Goal: Information Seeking & Learning: Learn about a topic

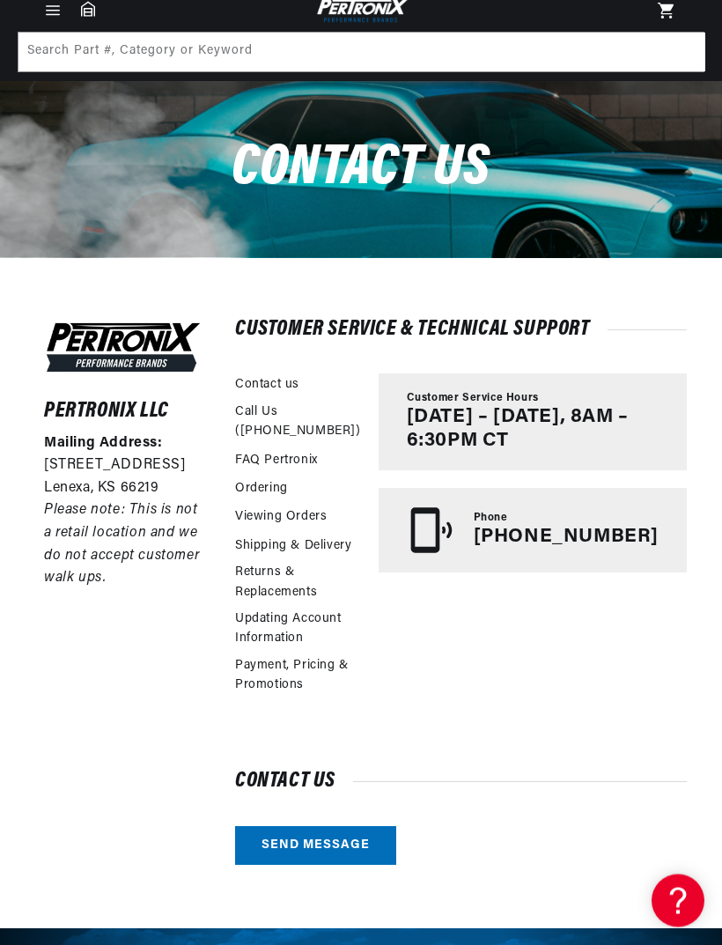
scroll to position [87, 0]
click at [268, 459] on link "FAQ Pertronix" at bounding box center [276, 460] width 83 height 19
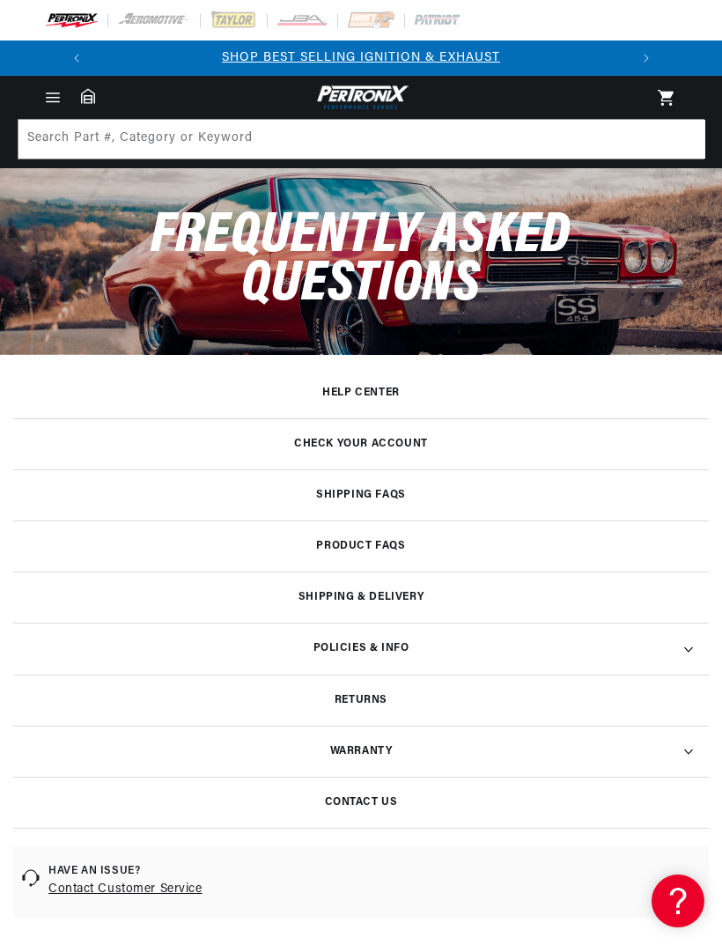
click at [370, 545] on h3 "Product FAQs" at bounding box center [360, 545] width 89 height 9
click at [360, 544] on h3 "Product FAQs" at bounding box center [360, 545] width 89 height 9
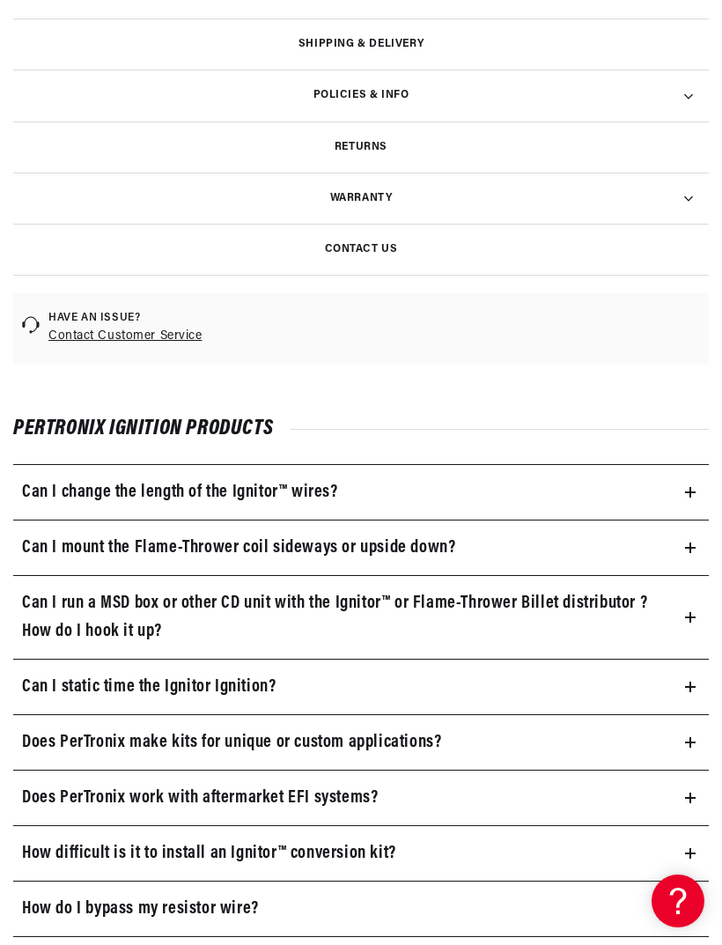
scroll to position [556, 0]
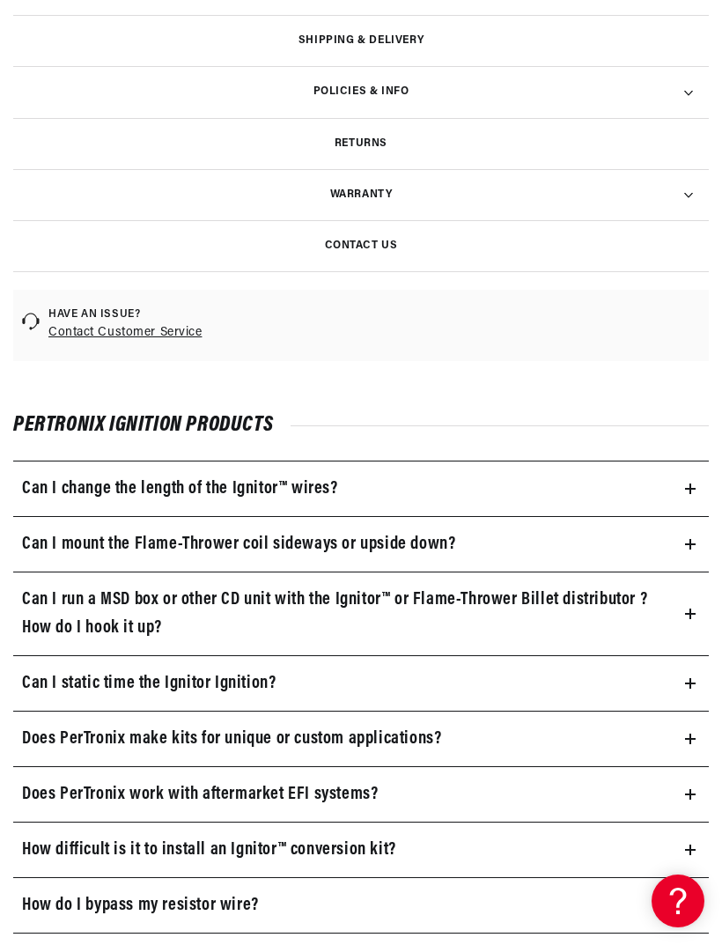
click at [272, 488] on h3 "Can I change the length of the Ignitor™ wires?" at bounding box center [180, 488] width 316 height 28
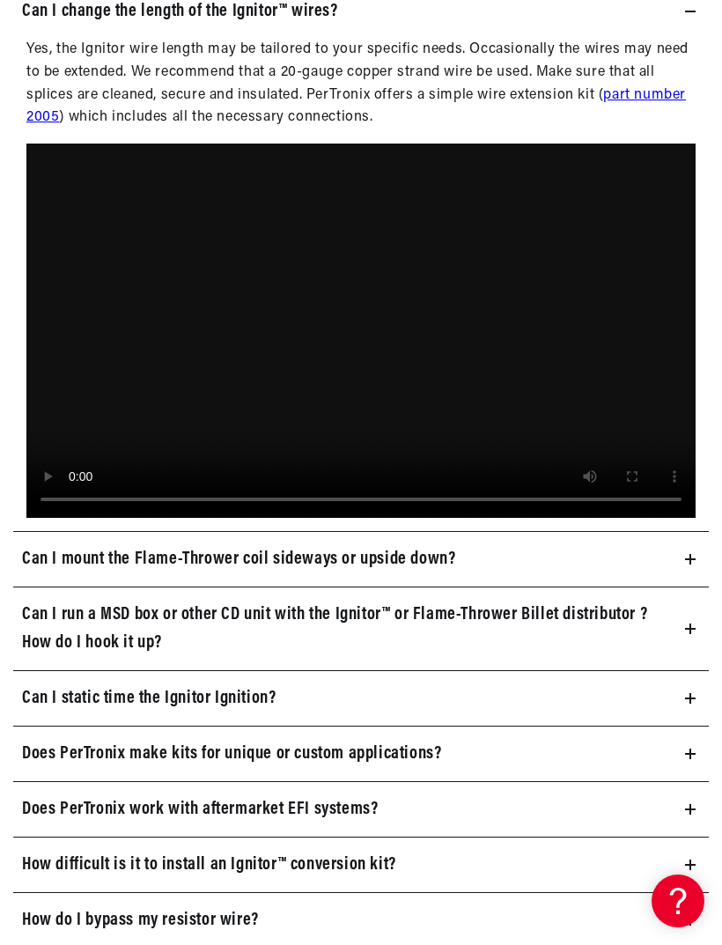
scroll to position [0, 0]
click at [290, 691] on summary "Can I static time the Ignitor Ignition?" at bounding box center [360, 698] width 695 height 55
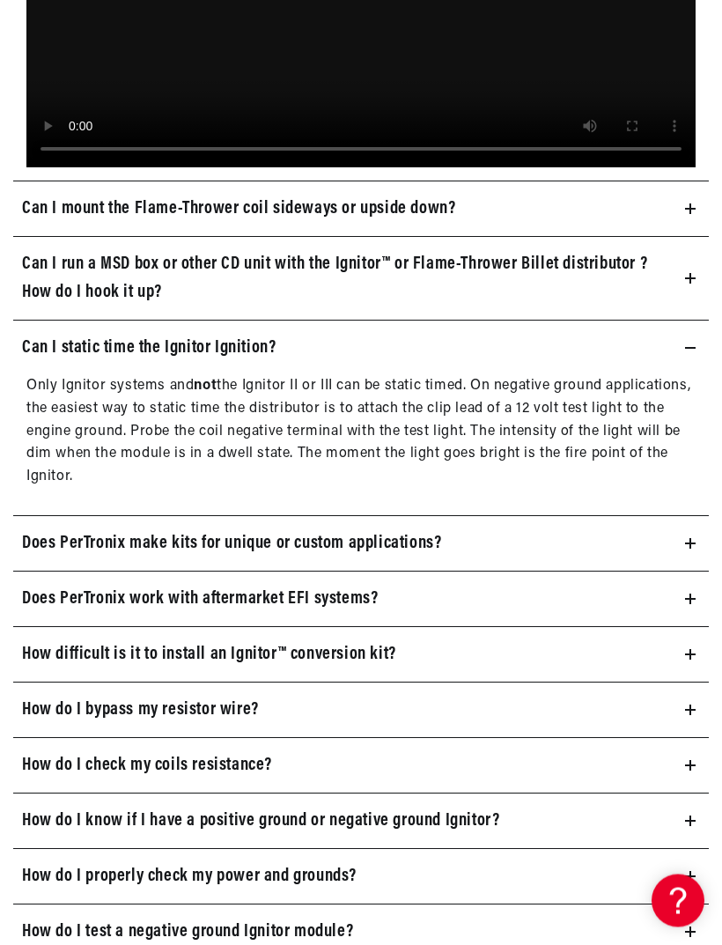
click at [261, 588] on h3 "Does PerTronix work with aftermarket EFI systems?" at bounding box center [200, 599] width 356 height 28
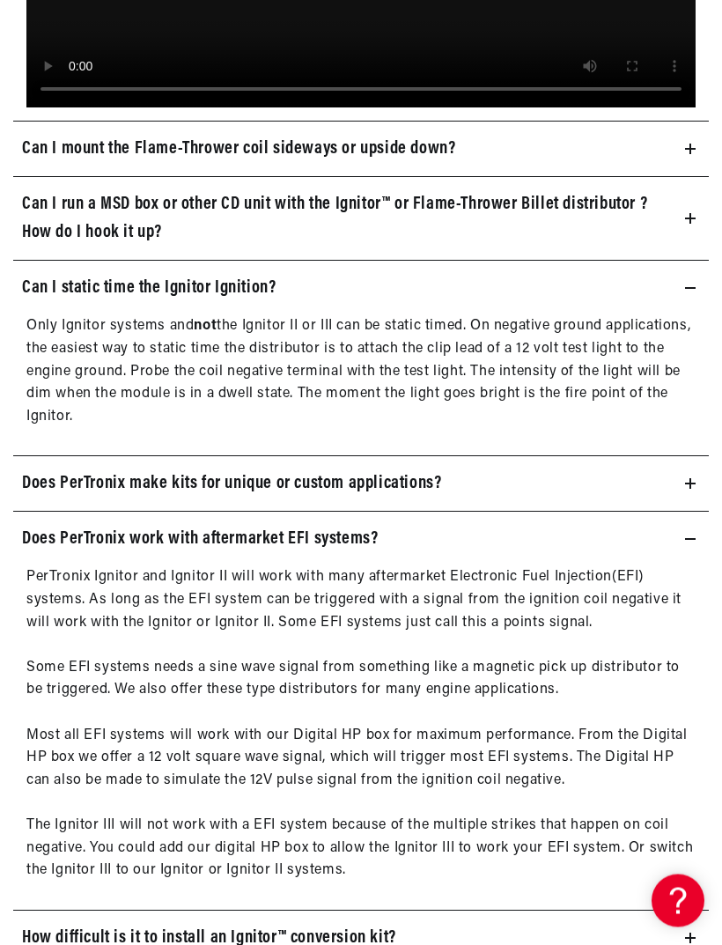
scroll to position [0, 533]
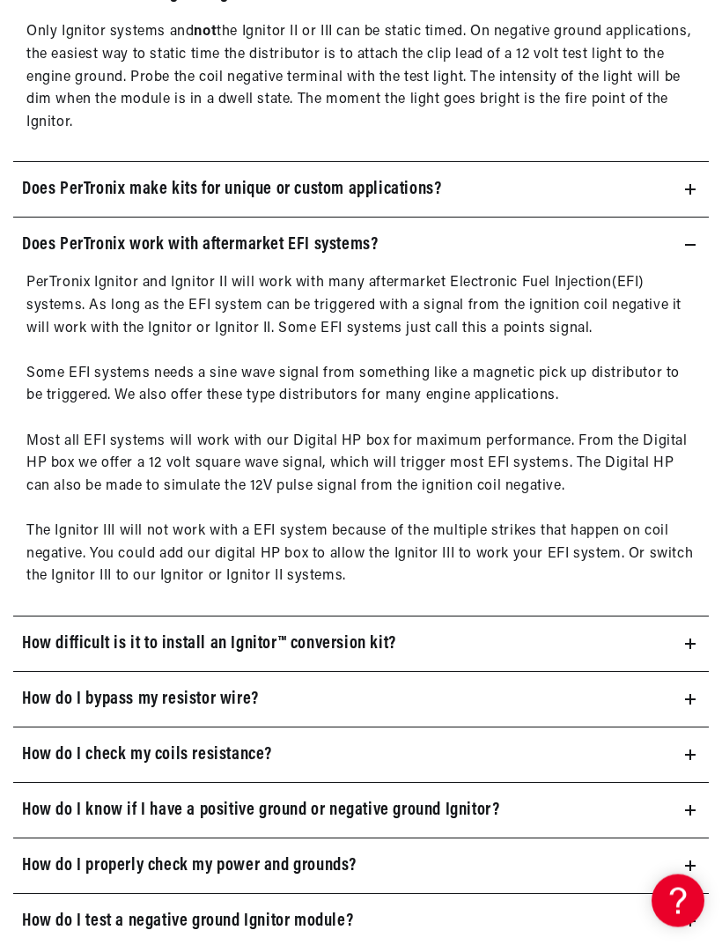
click at [309, 633] on h3 "How difficult is it to install an Ignitor™ conversion kit?" at bounding box center [209, 644] width 374 height 28
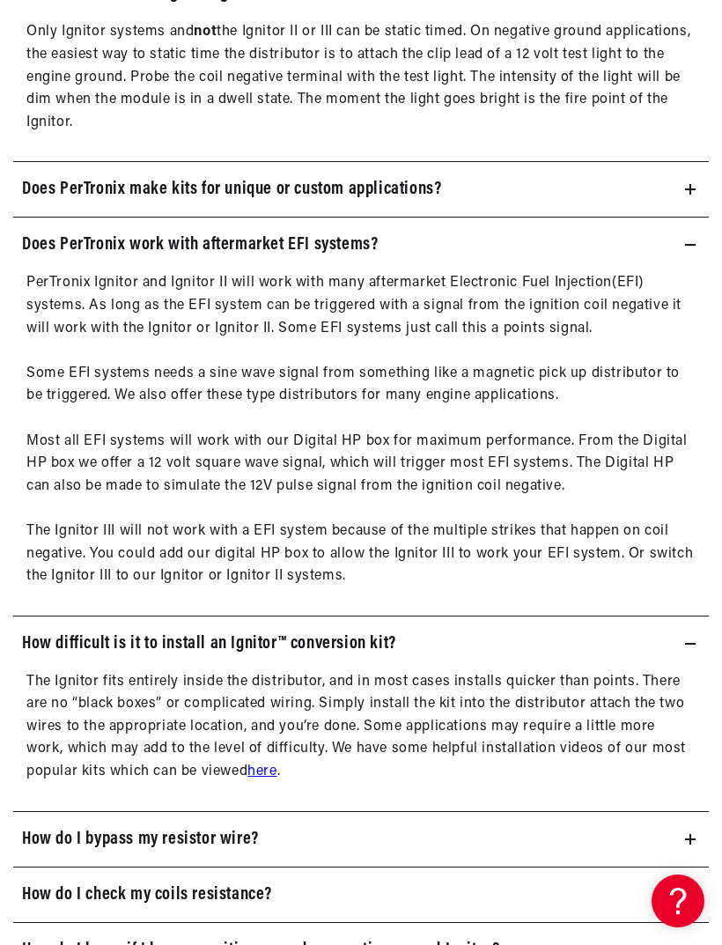
scroll to position [0, 0]
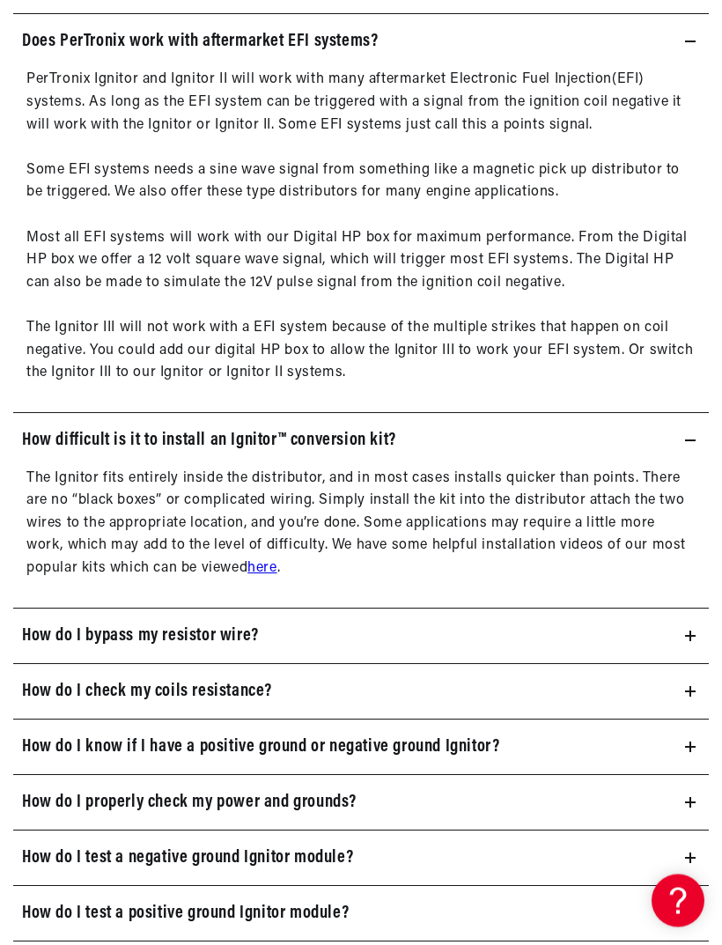
click at [321, 634] on summary "How do I bypass my resistor wire?" at bounding box center [360, 636] width 695 height 55
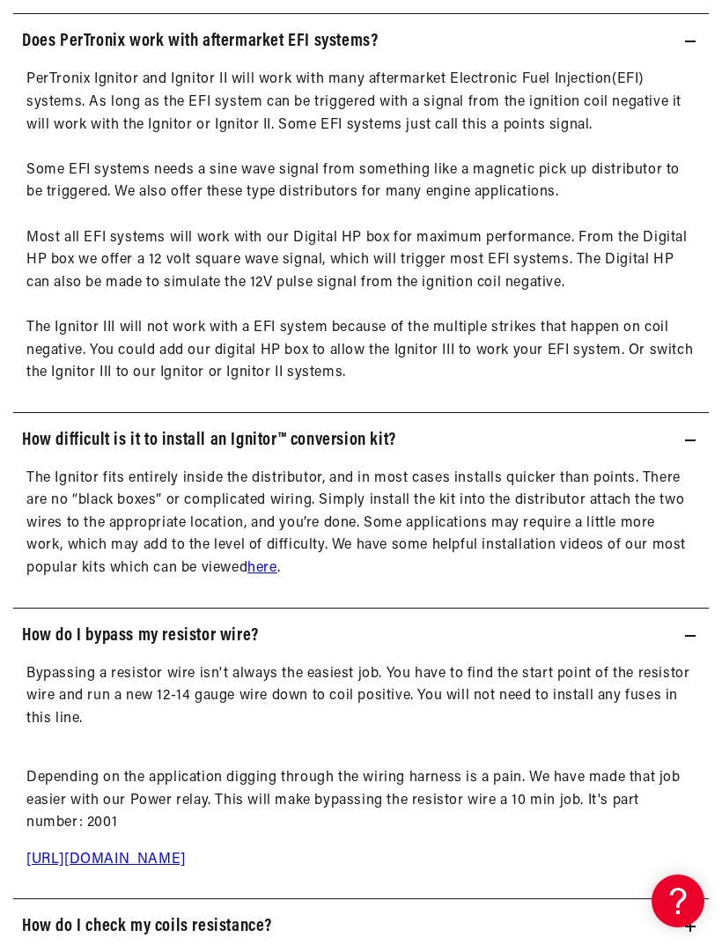
click at [209, 912] on h3 "How do I check my coils resistance?" at bounding box center [147, 926] width 250 height 28
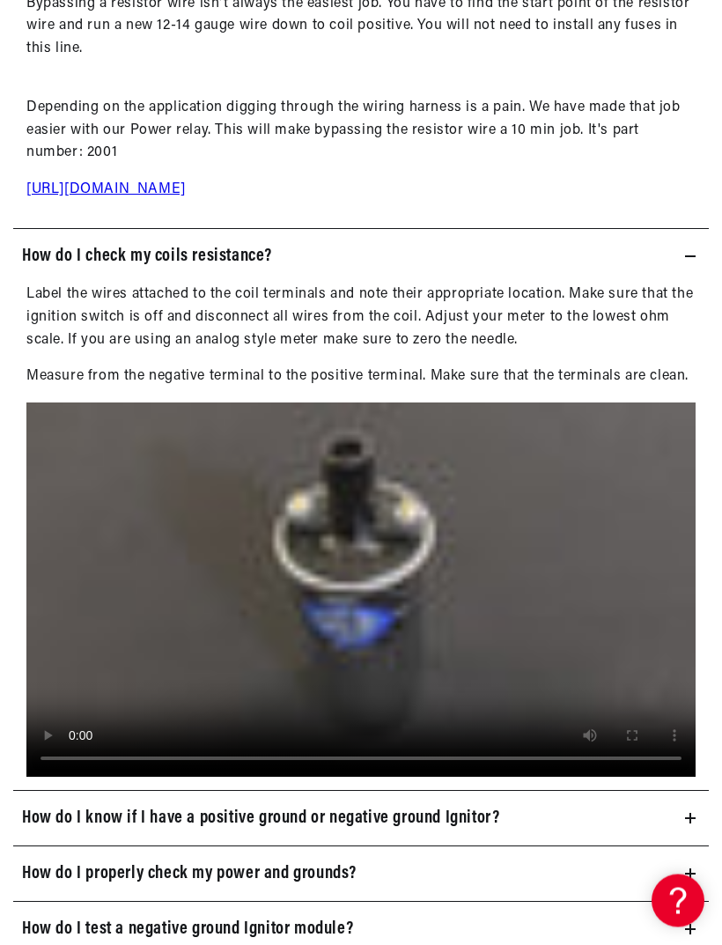
scroll to position [2611, 0]
click at [363, 577] on video at bounding box center [360, 589] width 669 height 375
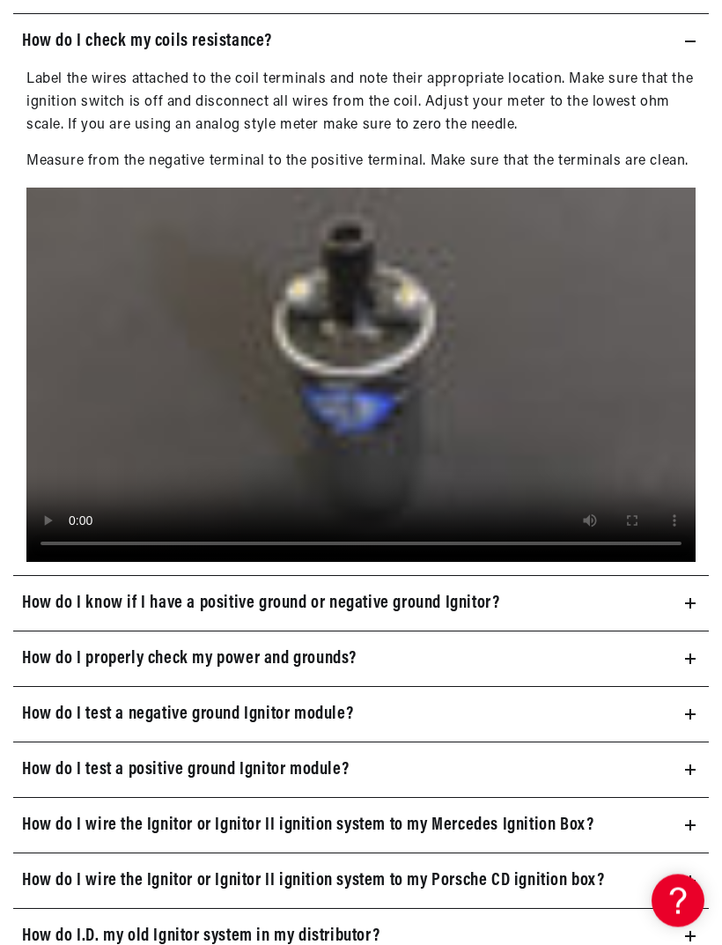
scroll to position [2827, 0]
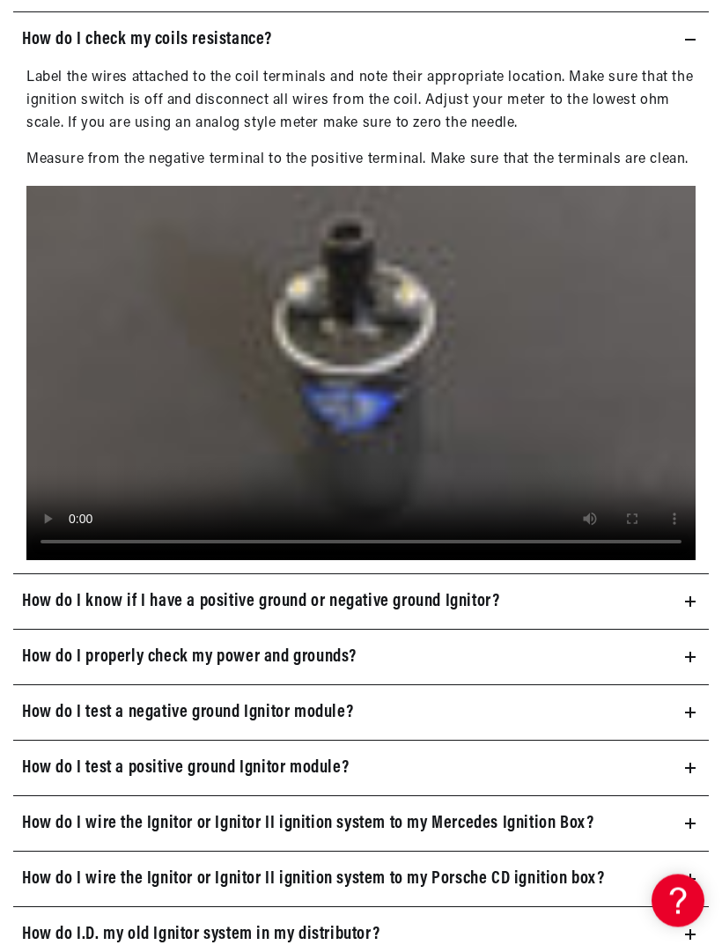
click at [319, 699] on h3 "How do I test a negative ground Ignitor module?" at bounding box center [187, 713] width 331 height 28
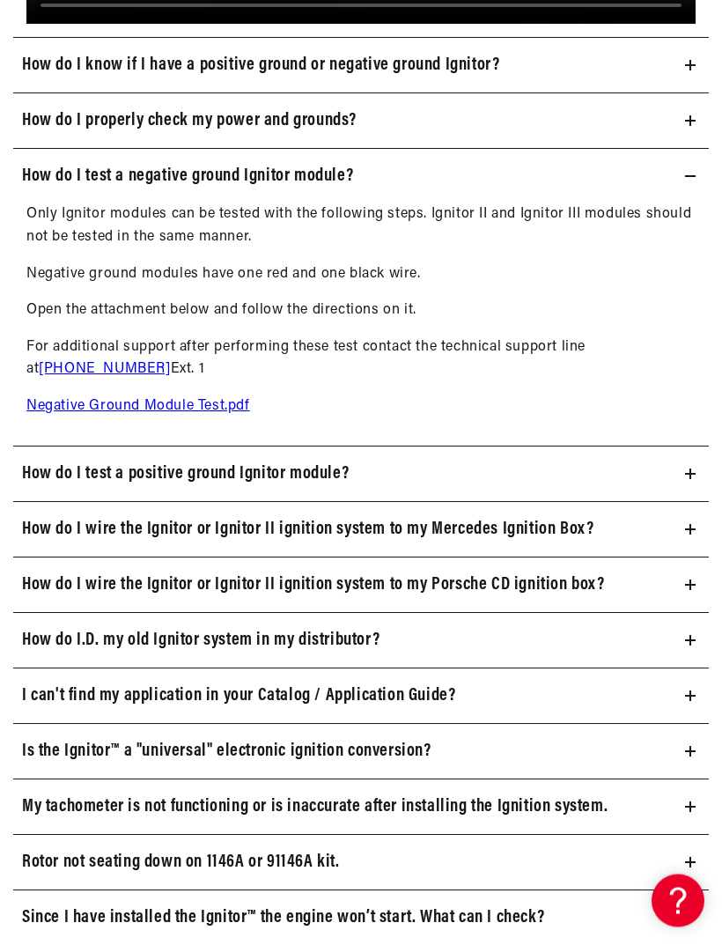
scroll to position [3364, 0]
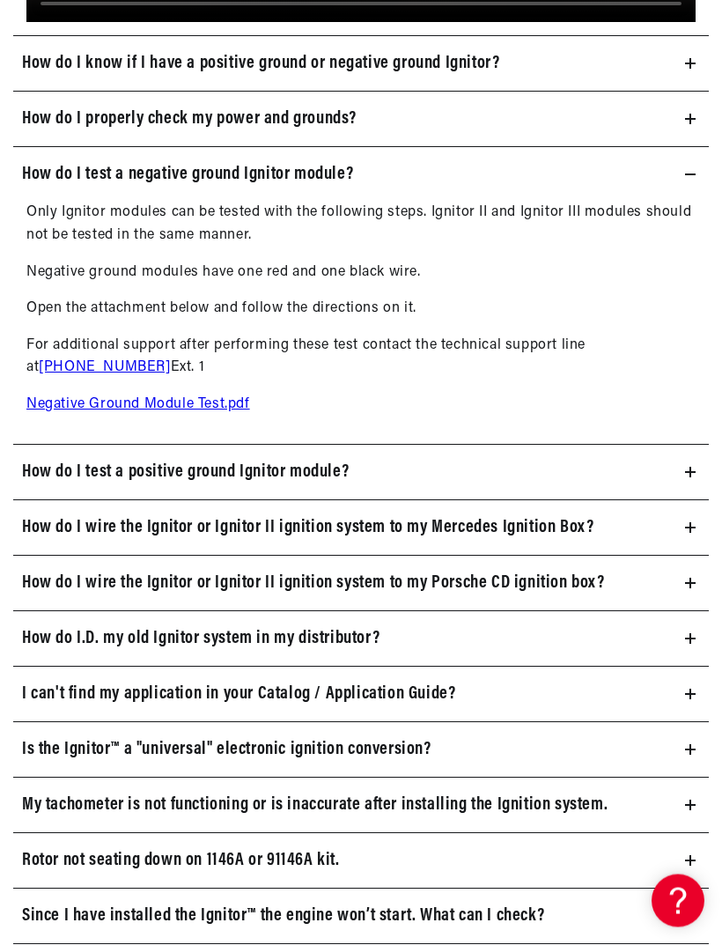
click at [364, 736] on h3 "Is the Ignitor™ a "universal" electronic ignition conversion?" at bounding box center [226, 750] width 409 height 28
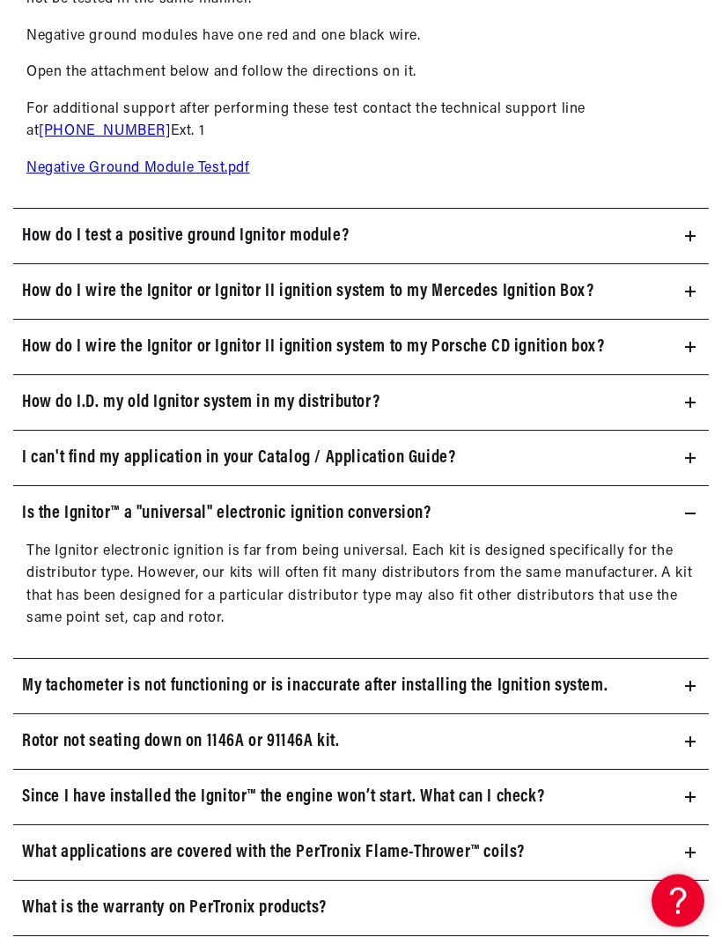
scroll to position [0, 0]
click at [435, 673] on h3 "My tachometer is not functioning or is inaccurate after installing the Ignition…" at bounding box center [314, 687] width 585 height 28
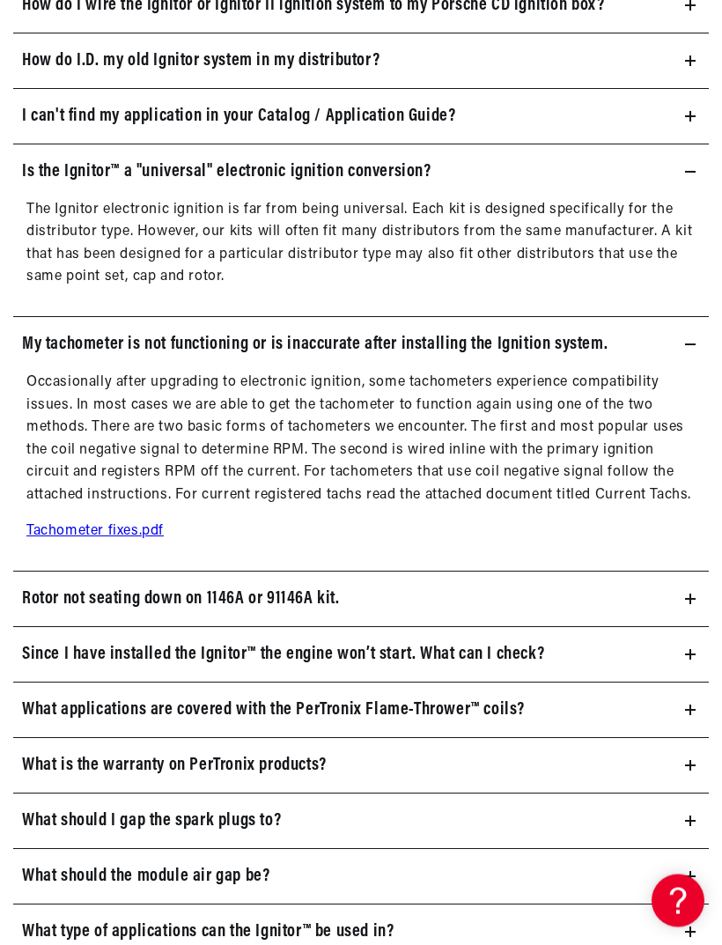
scroll to position [3943, 0]
click at [563, 633] on summary "Since I have installed the Ignitor™ the engine won’t start. What can I check?" at bounding box center [360, 654] width 695 height 55
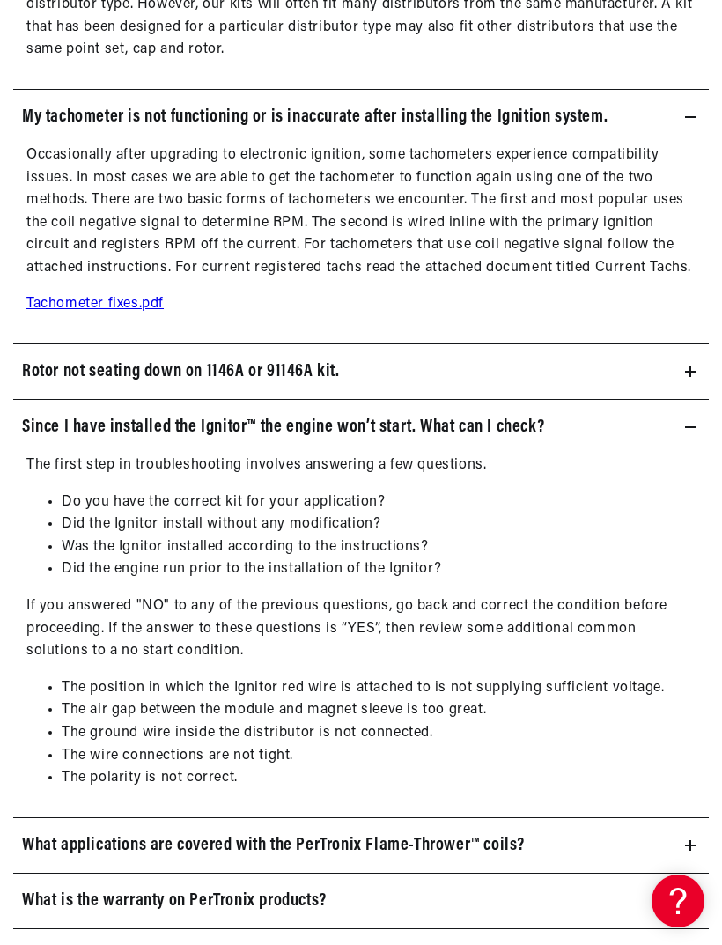
scroll to position [0, 0]
click at [397, 831] on h3 "What applications are covered with the PerTronix Flame-Thrower™ coils?" at bounding box center [273, 845] width 503 height 28
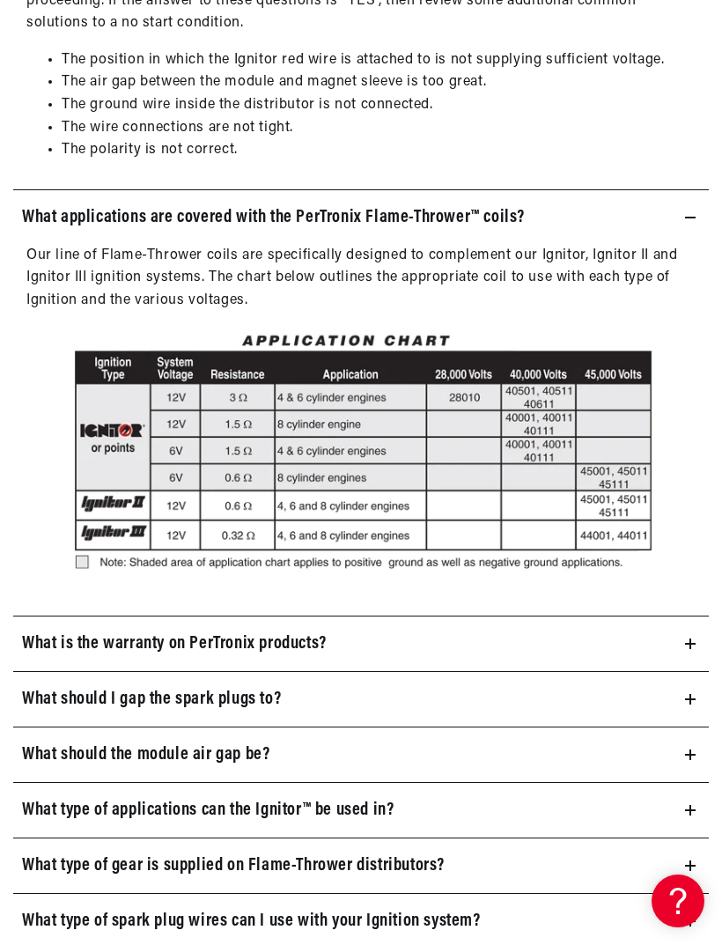
scroll to position [4807, 0]
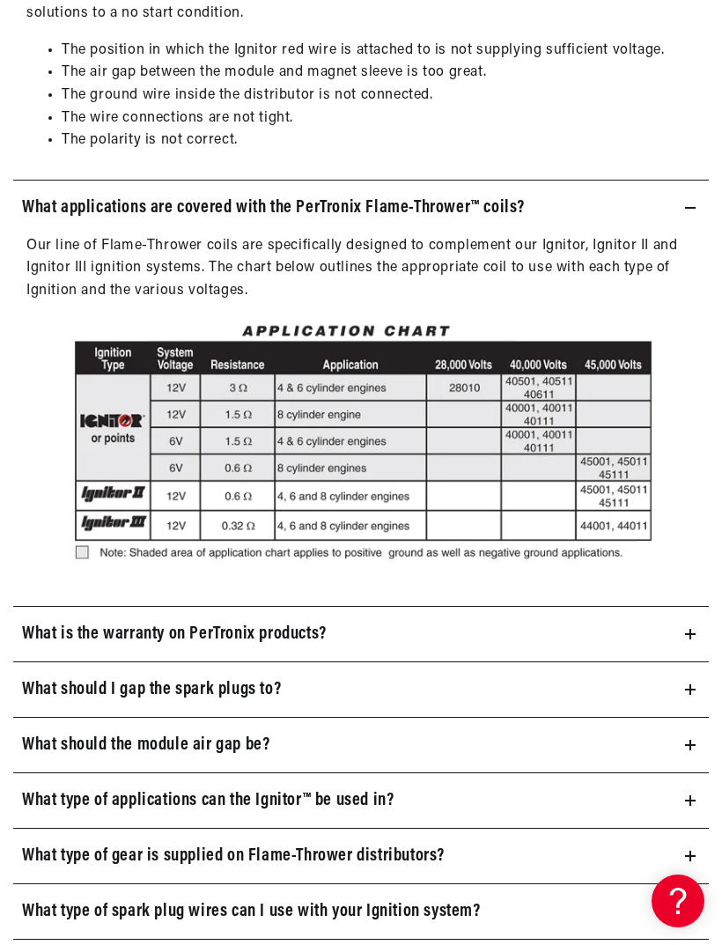
click at [339, 662] on summary "What should I gap the spark plugs to?" at bounding box center [360, 689] width 695 height 55
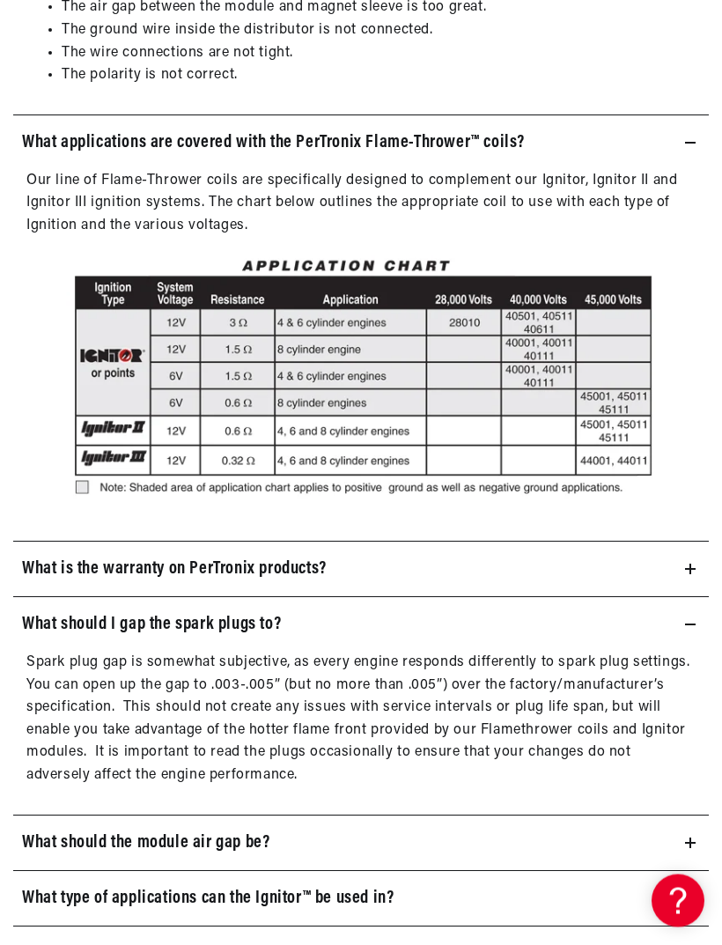
scroll to position [4872, 0]
click at [388, 815] on summary "What should the module air gap be?" at bounding box center [360, 842] width 695 height 55
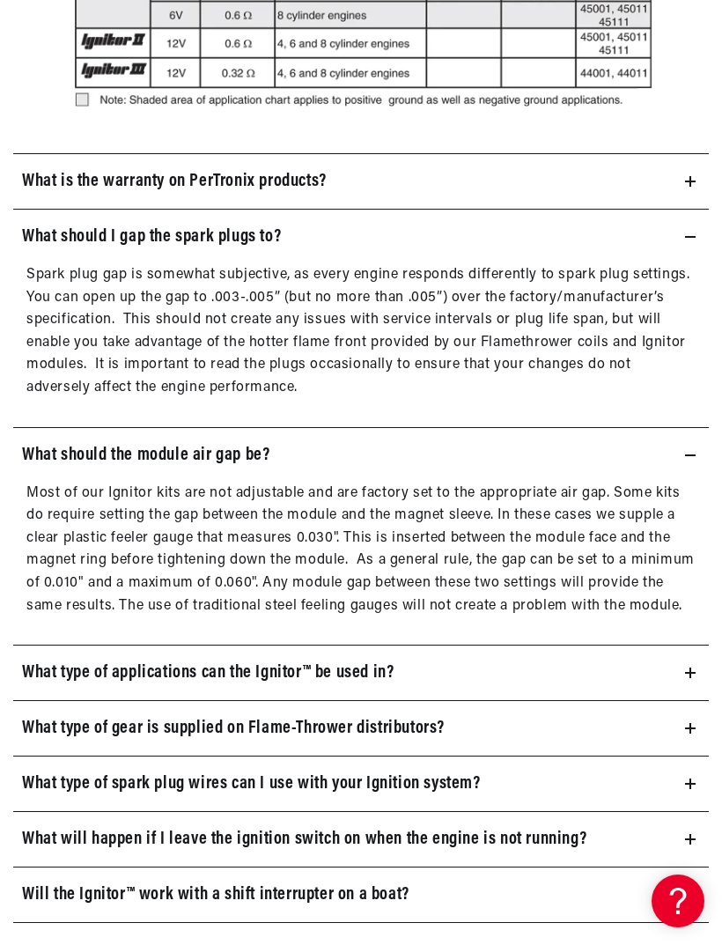
scroll to position [0, 533]
click at [396, 714] on h3 "What type of gear is supplied on Flame-Thrower distributors?" at bounding box center [233, 728] width 423 height 28
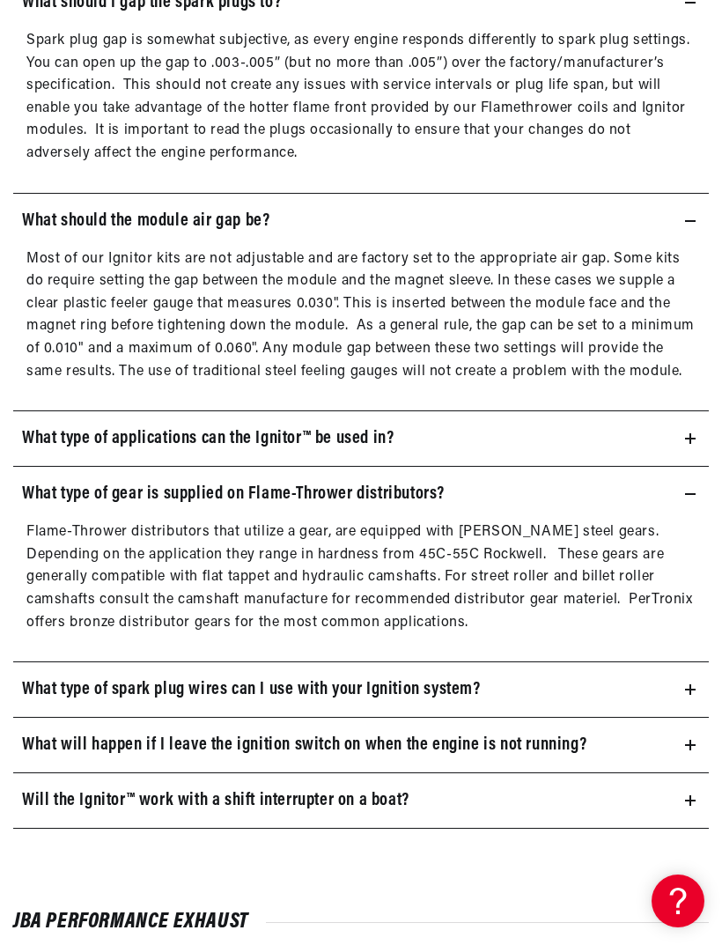
scroll to position [5511, 0]
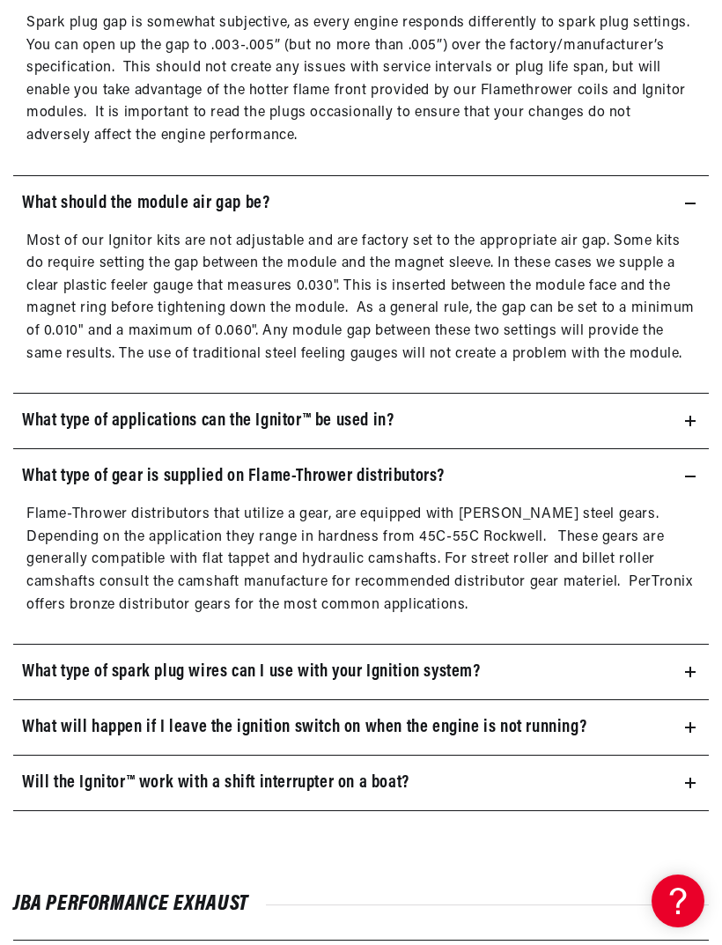
click at [426, 658] on h3 "What type of spark plug wires can I use with your Ignition system?" at bounding box center [251, 672] width 459 height 28
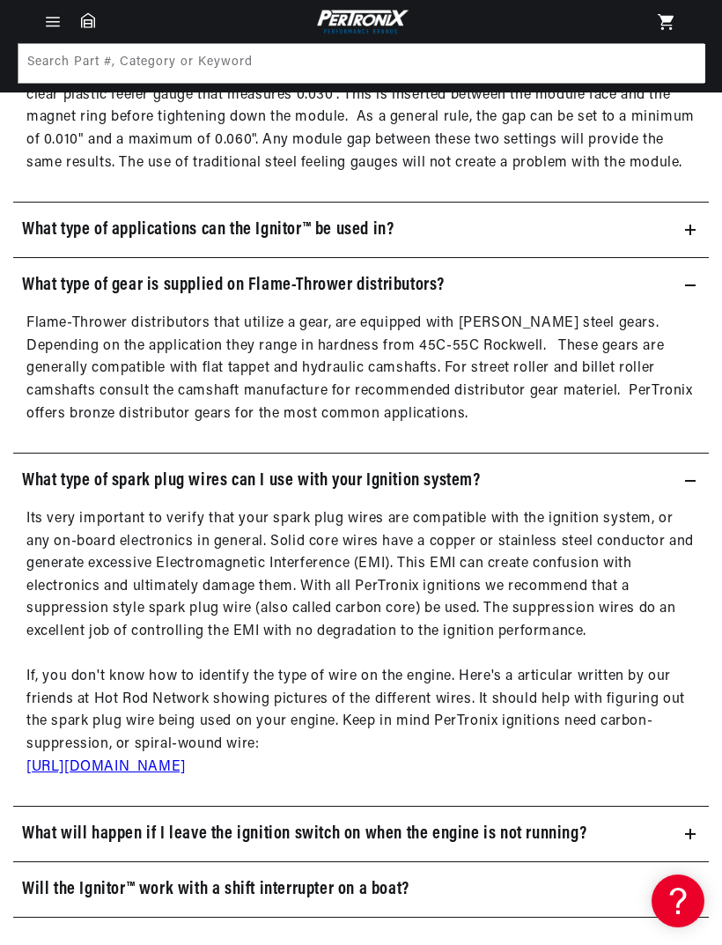
scroll to position [0, 533]
click at [186, 760] on link "[URL][DOMAIN_NAME]" at bounding box center [105, 767] width 159 height 14
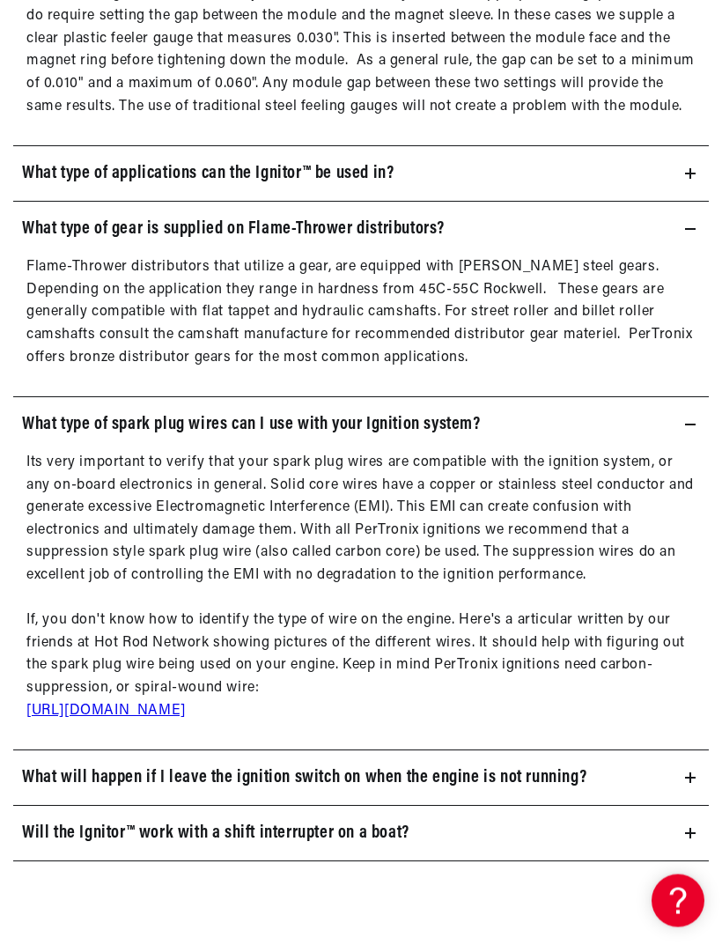
scroll to position [5761, 0]
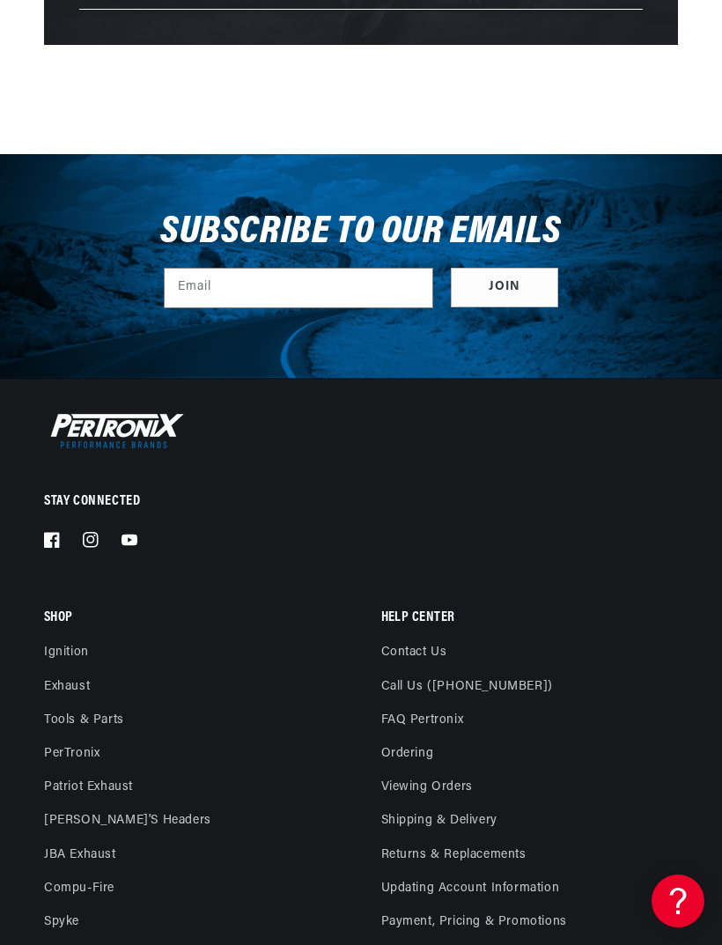
scroll to position [0, 533]
